Goal: Task Accomplishment & Management: Manage account settings

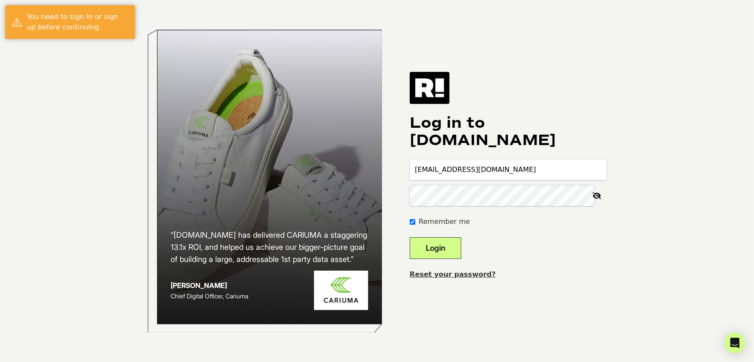
click at [444, 246] on button "Login" at bounding box center [436, 248] width 52 height 22
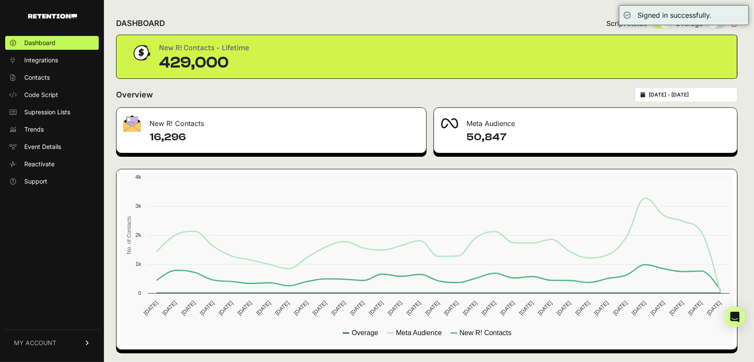
click at [673, 94] on input "2025-08-25 - 2025-09-24" at bounding box center [690, 94] width 83 height 7
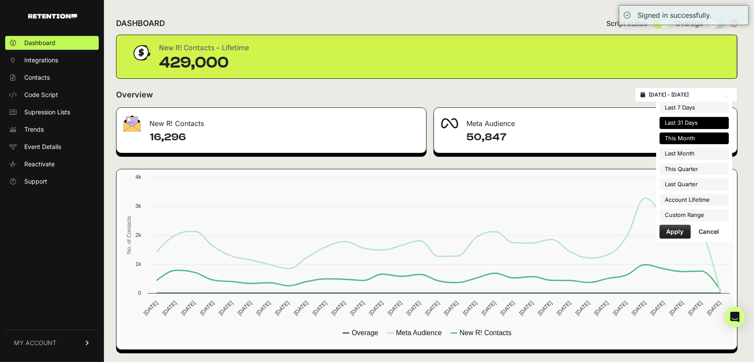
click at [679, 141] on li "This Month" at bounding box center [693, 138] width 69 height 12
type input "2025-09-01 - 2025-09-30"
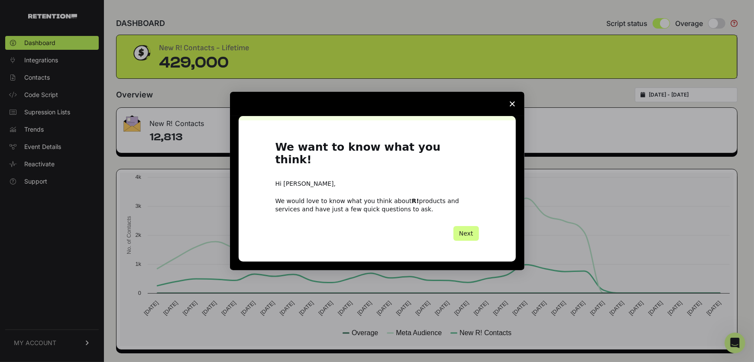
click at [511, 107] on icon "Close survey" at bounding box center [512, 103] width 5 height 5
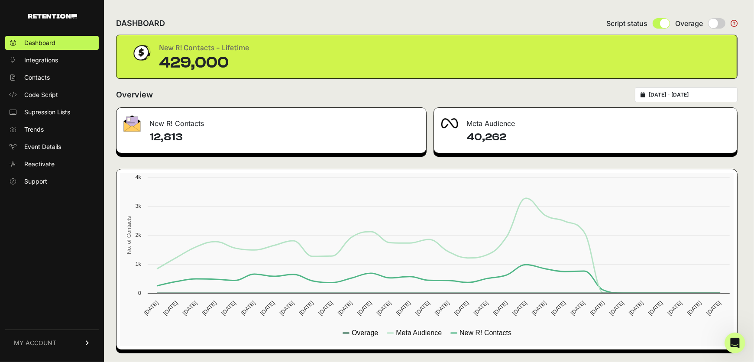
click at [59, 339] on link "MY ACCOUNT" at bounding box center [52, 343] width 94 height 26
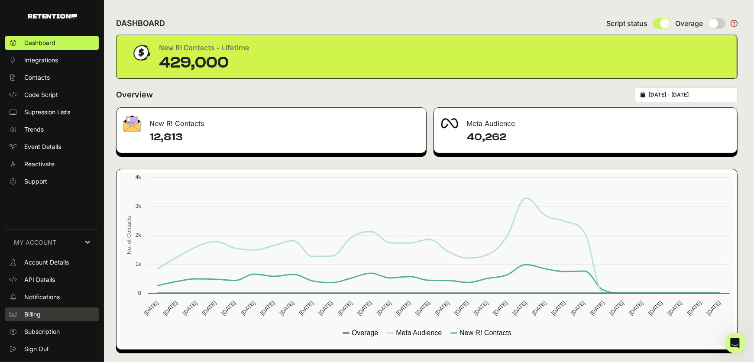
click at [37, 312] on span "Billing" at bounding box center [32, 314] width 16 height 9
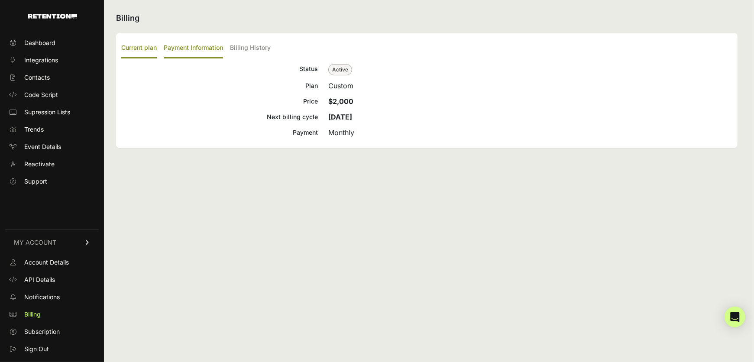
click at [205, 48] on label "Payment Information" at bounding box center [193, 48] width 59 height 20
click at [0, 0] on input "Payment Information" at bounding box center [0, 0] width 0 height 0
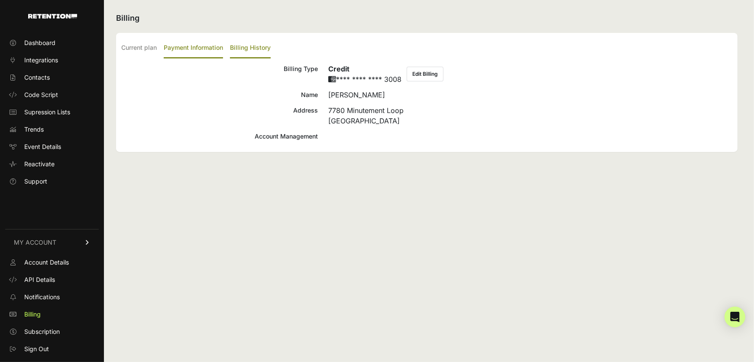
click at [255, 50] on label "Billing History" at bounding box center [250, 48] width 41 height 20
click at [0, 0] on input "Billing History" at bounding box center [0, 0] width 0 height 0
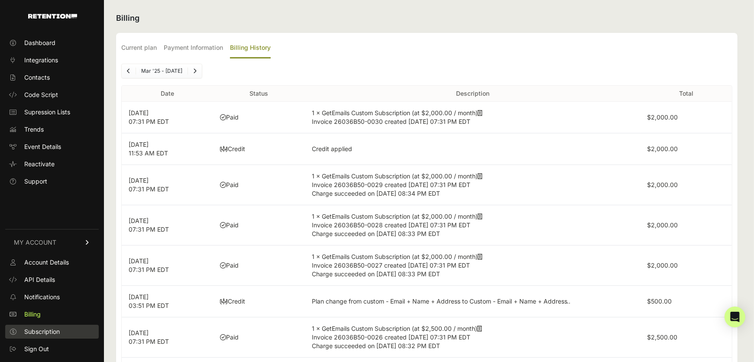
click at [32, 331] on span "Subscription" at bounding box center [42, 331] width 36 height 9
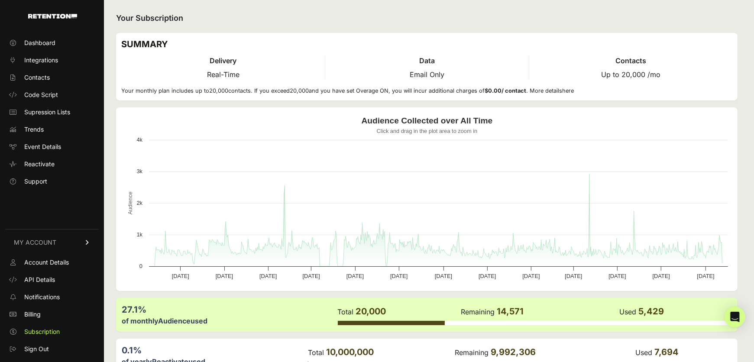
scroll to position [52, 0]
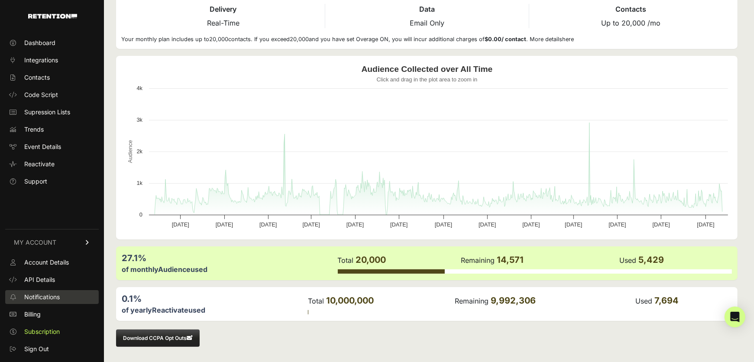
click at [39, 296] on span "Notifications" at bounding box center [42, 297] width 36 height 9
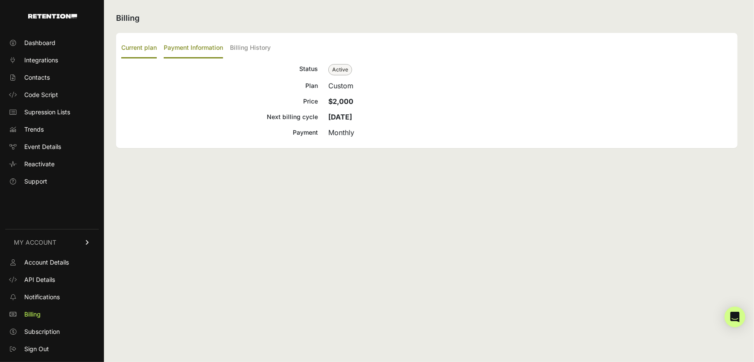
click at [198, 48] on label "Payment Information" at bounding box center [193, 48] width 59 height 20
click at [0, 0] on input "Payment Information" at bounding box center [0, 0] width 0 height 0
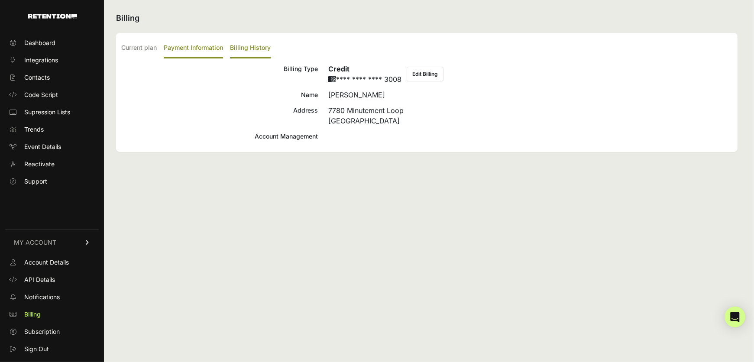
click at [262, 49] on label "Billing History" at bounding box center [250, 48] width 41 height 20
click at [0, 0] on input "Billing History" at bounding box center [0, 0] width 0 height 0
